Goal: Task Accomplishment & Management: Use online tool/utility

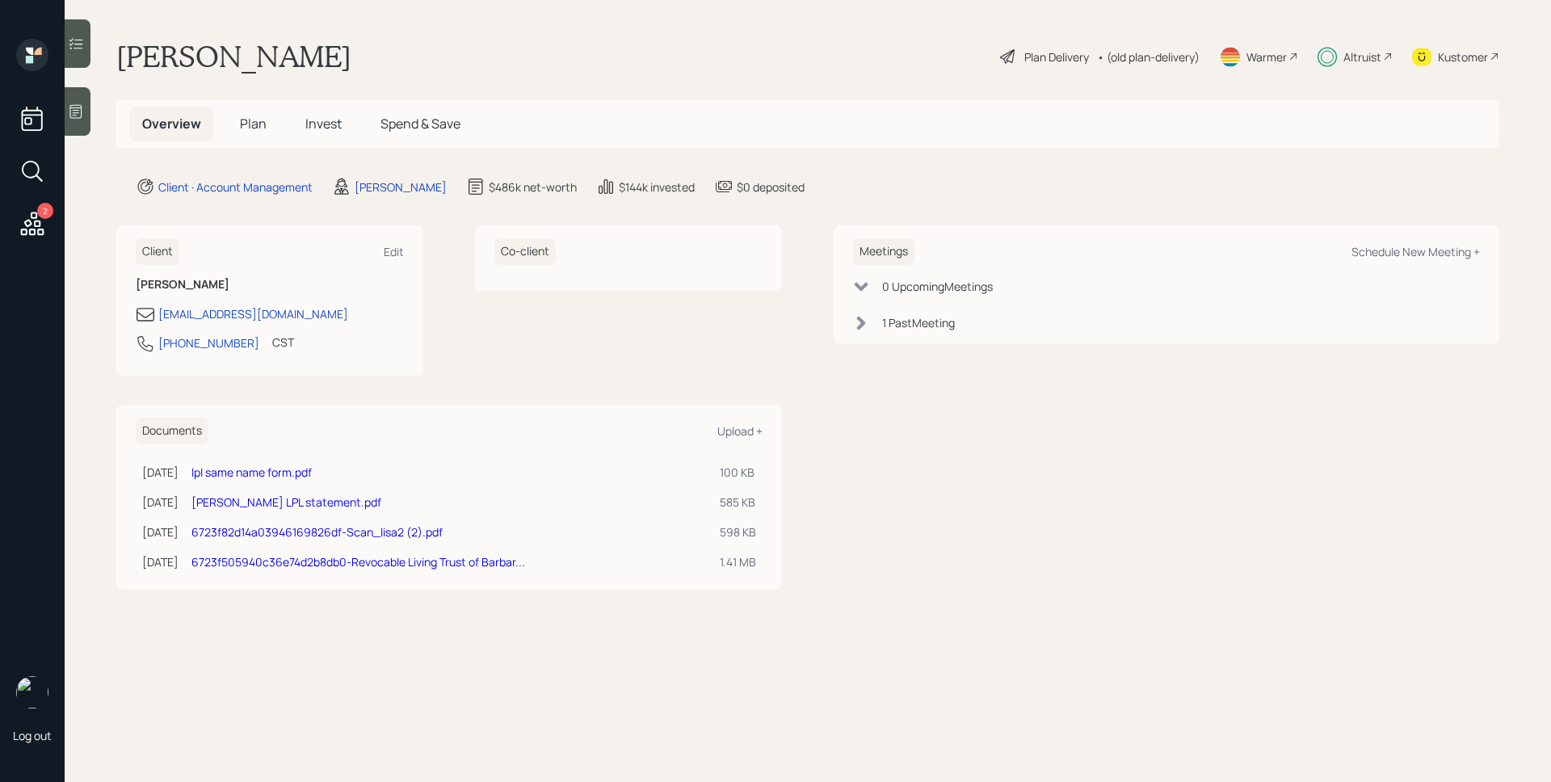
click at [1347, 49] on div "Altruist" at bounding box center [1362, 56] width 38 height 17
click at [1040, 48] on div "Plan Delivery" at bounding box center [1056, 56] width 65 height 17
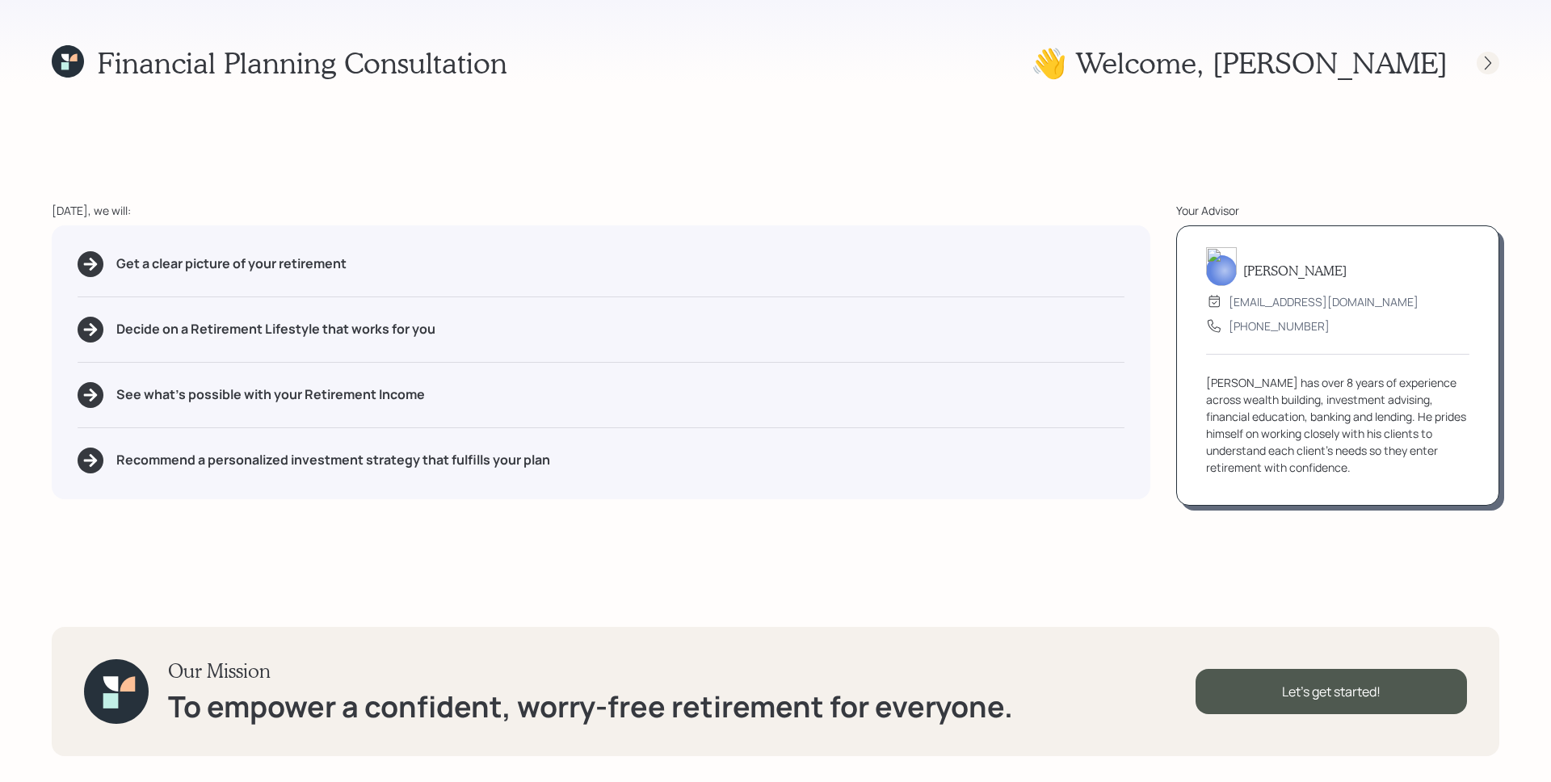
click at [1487, 59] on icon at bounding box center [1488, 63] width 6 height 14
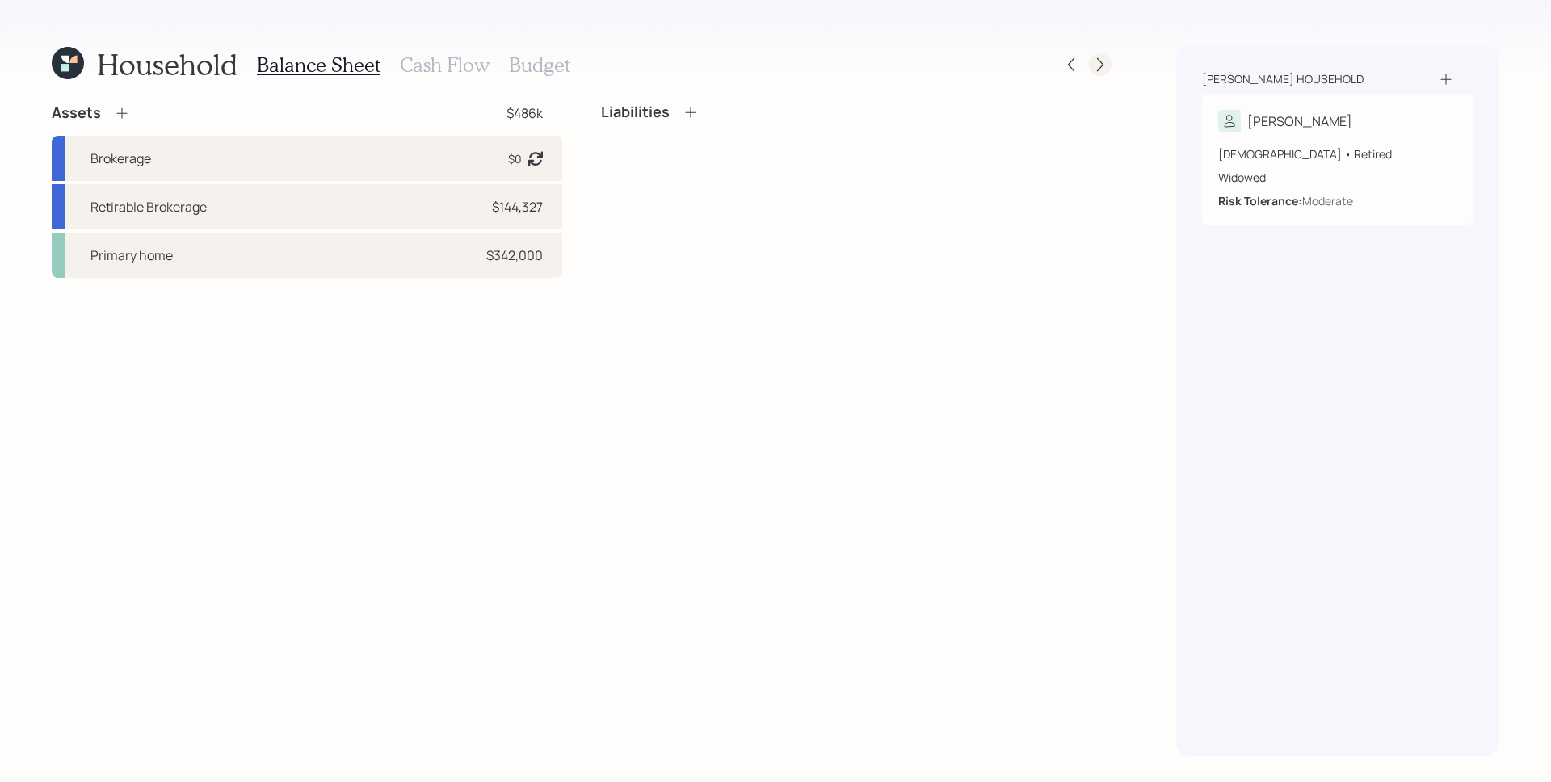
click at [1107, 64] on icon at bounding box center [1100, 65] width 16 height 16
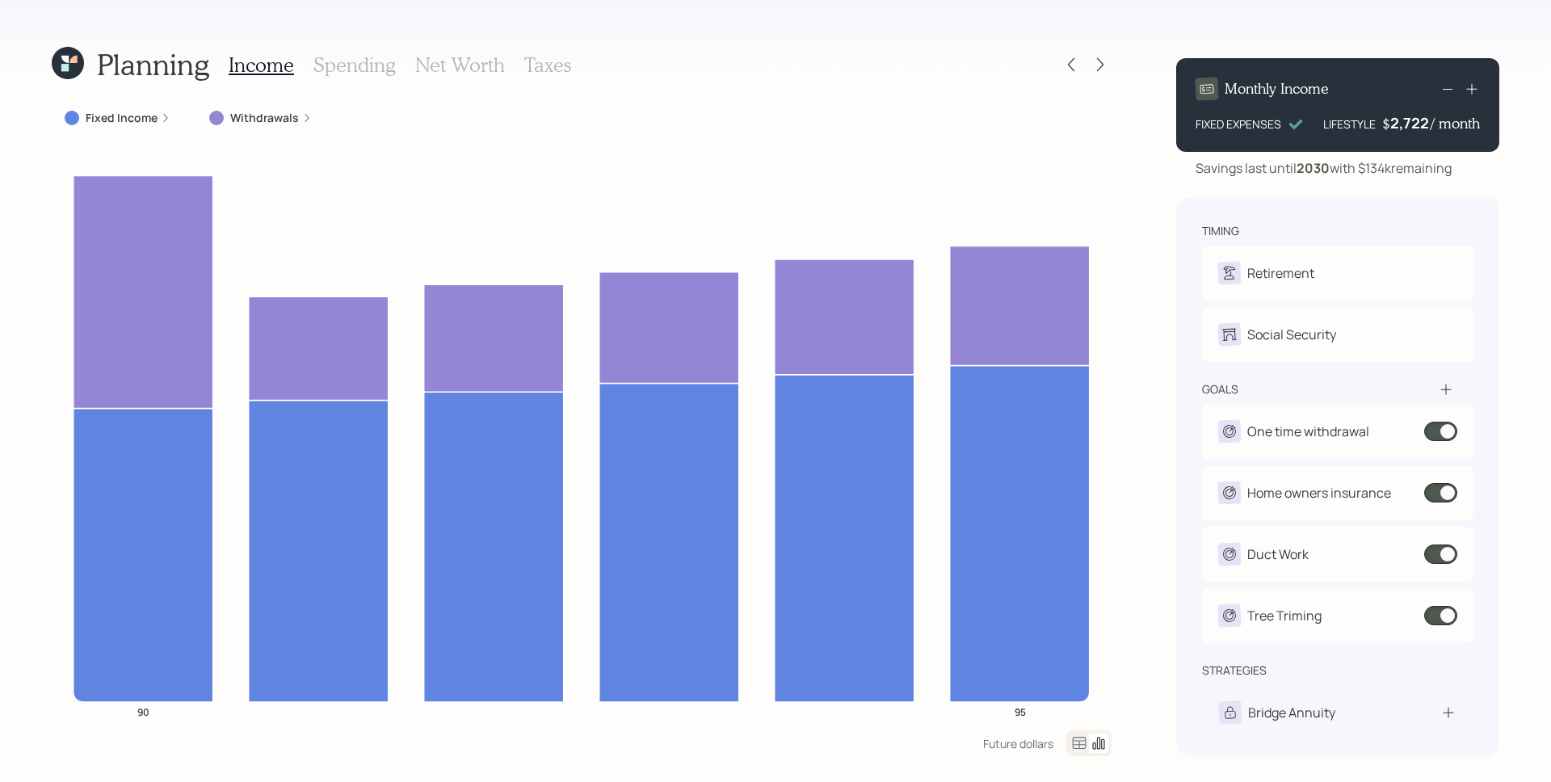
click at [275, 114] on label "Withdrawals" at bounding box center [264, 118] width 69 height 16
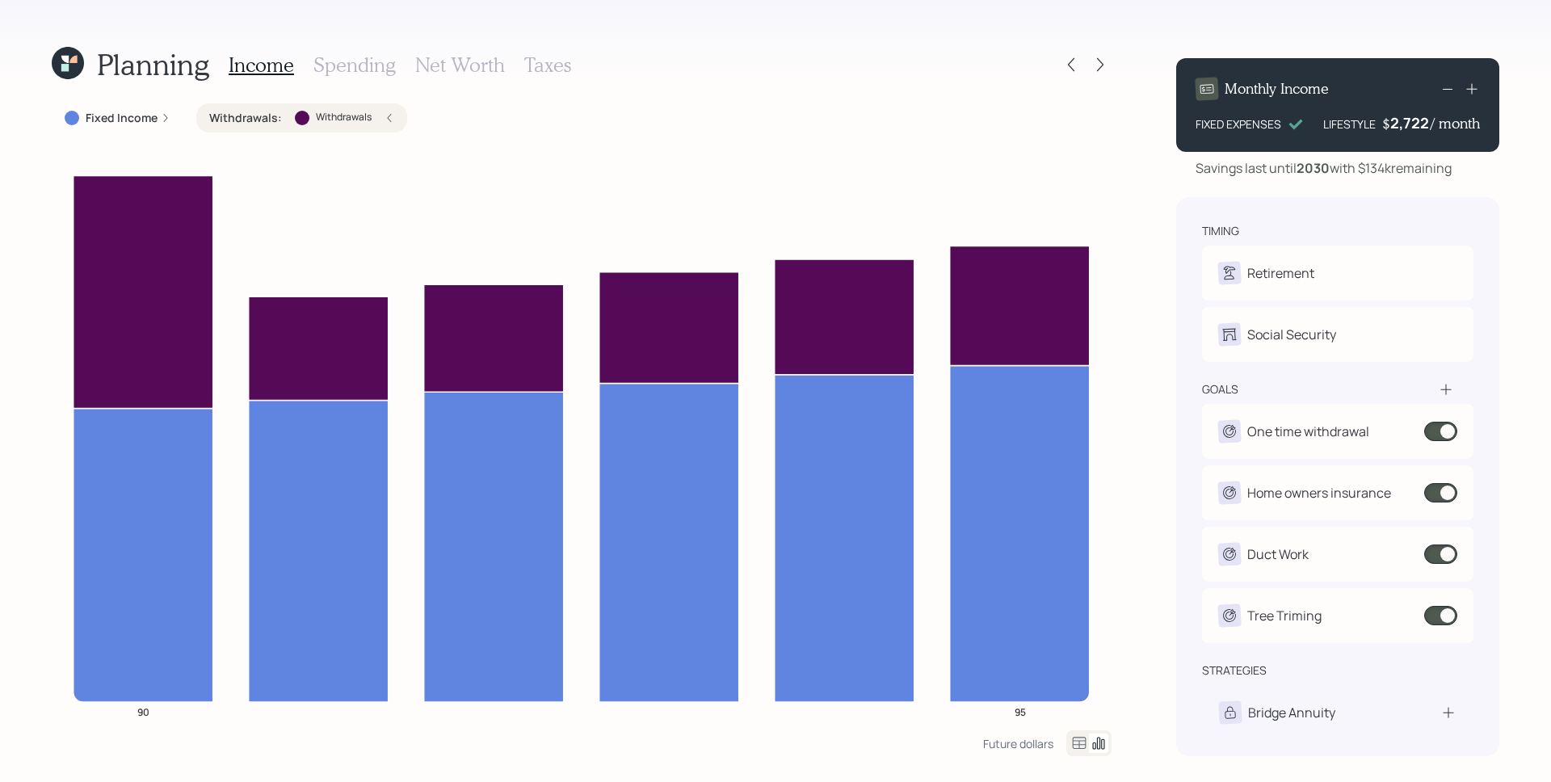
click at [374, 116] on div "Withdrawals : Withdrawals" at bounding box center [301, 118] width 185 height 16
